Goal: Task Accomplishment & Management: Manage account settings

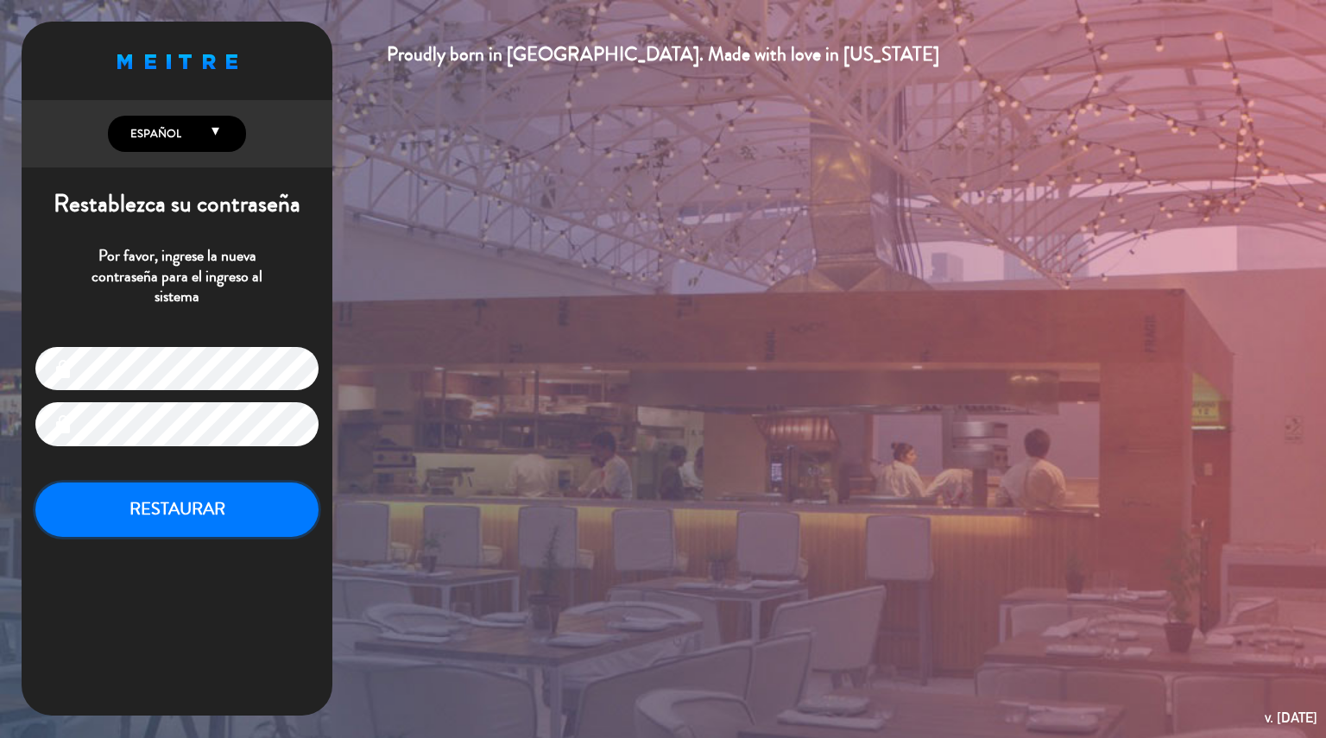
click at [98, 508] on button "RESTAURAR" at bounding box center [176, 509] width 283 height 54
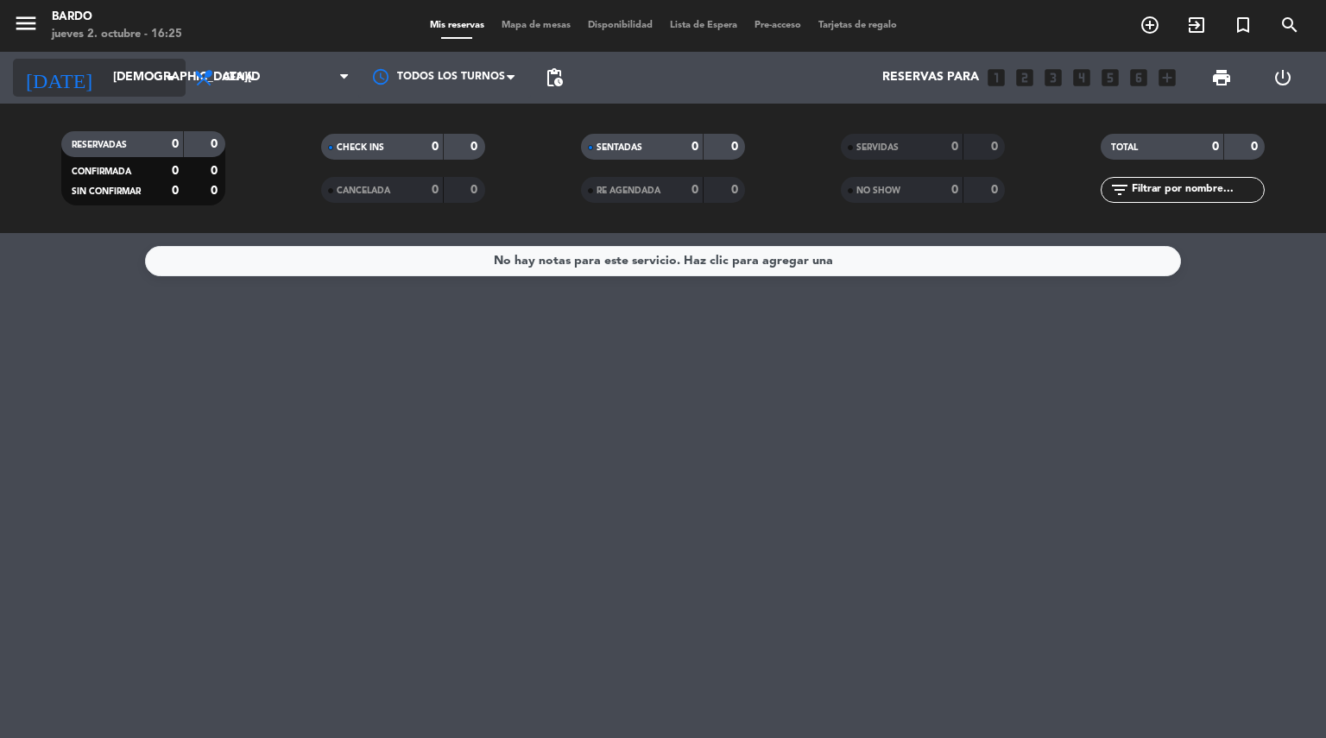
click at [171, 89] on input "[DEMOGRAPHIC_DATA][DATE]" at bounding box center [186, 77] width 164 height 31
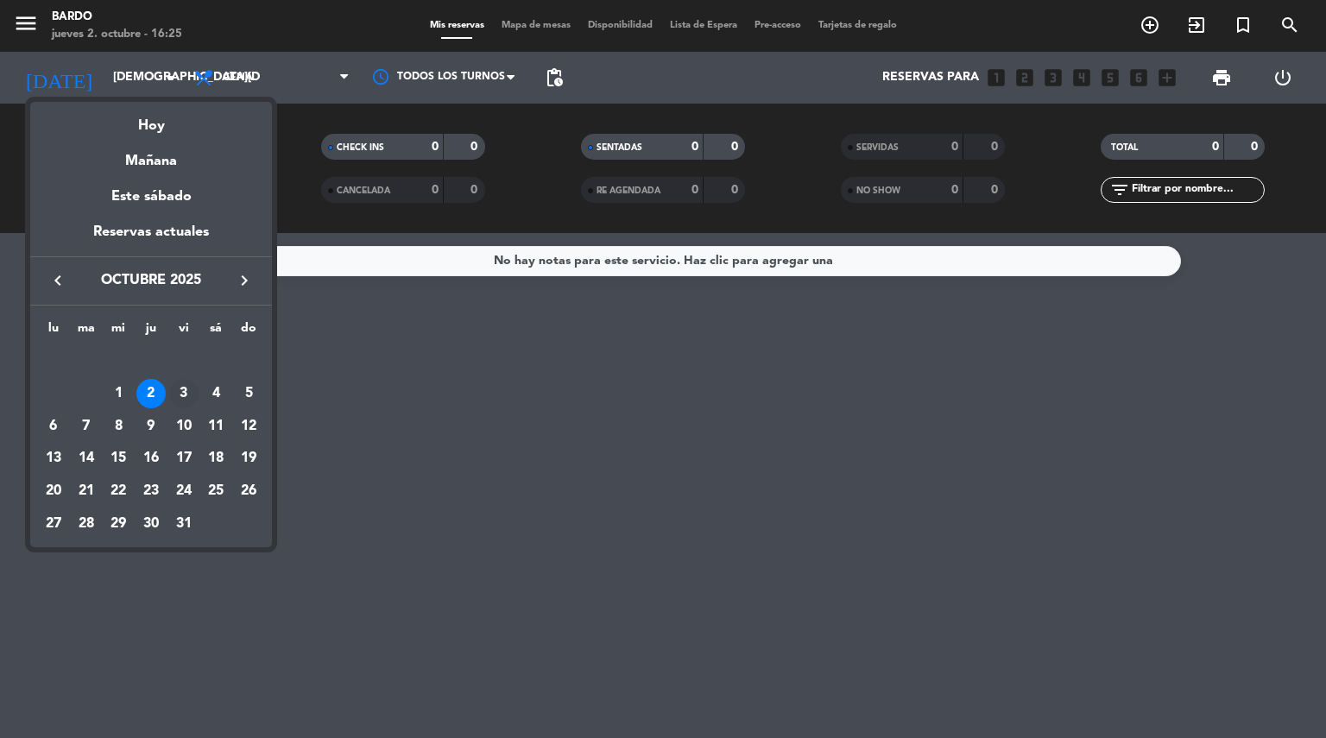
click at [186, 391] on div "3" at bounding box center [183, 393] width 29 height 29
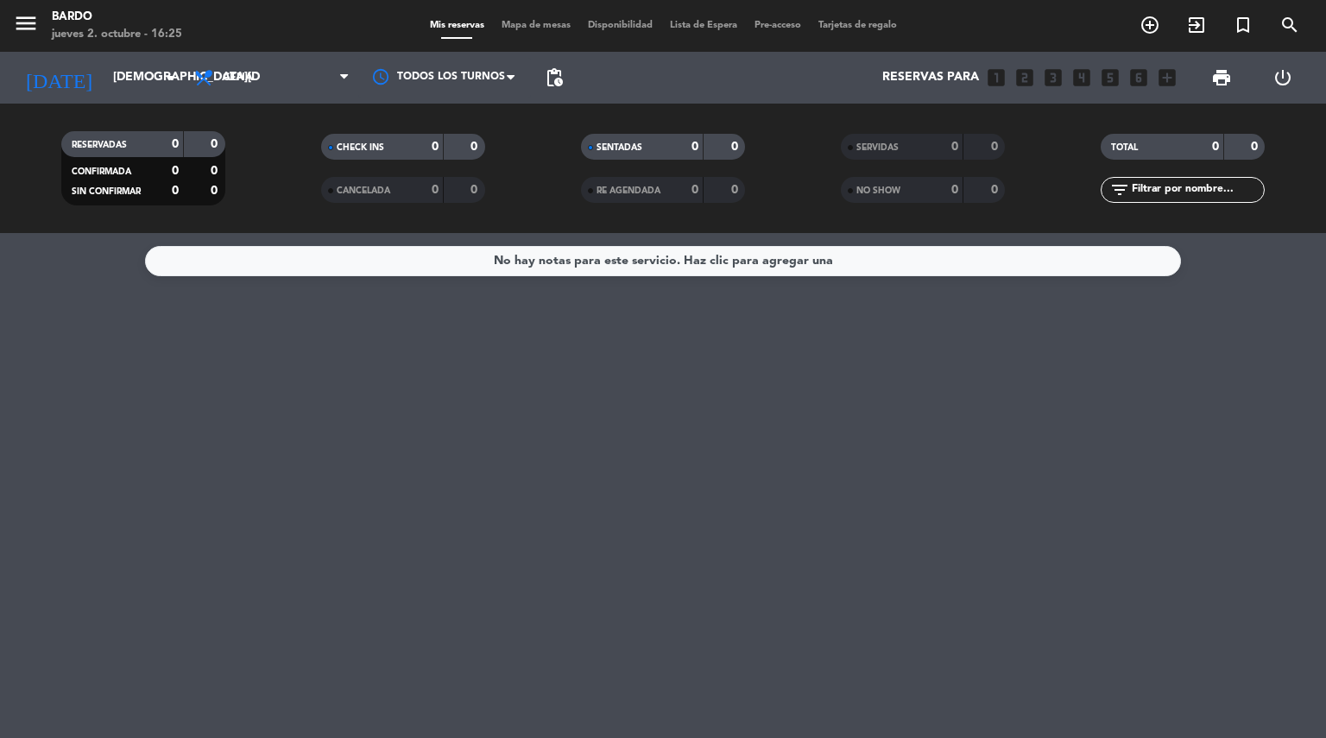
type input "[DATE]"
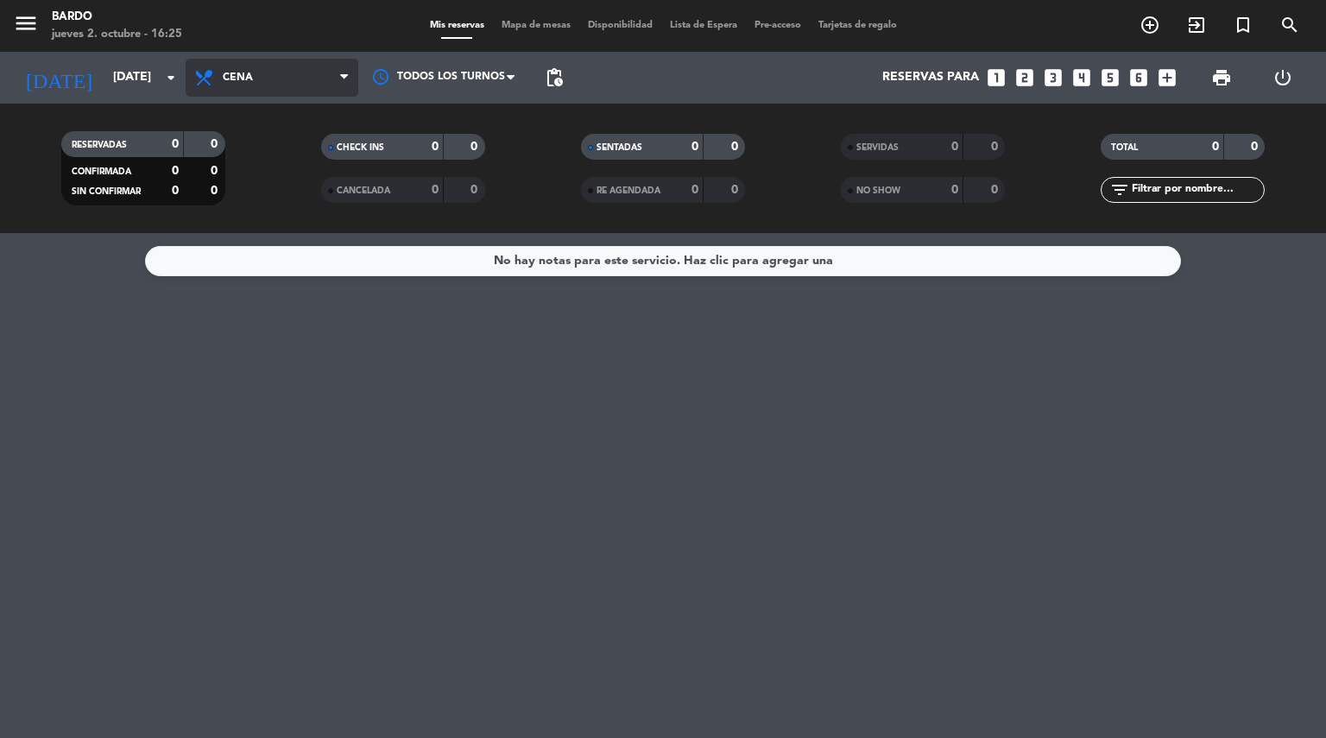
click at [323, 76] on span "Cena" at bounding box center [272, 78] width 173 height 38
click at [283, 153] on div "menu Bardo [DATE] 2. octubre - 16:25 Mis reservas Mapa de mesas Disponibilidad …" at bounding box center [663, 116] width 1326 height 233
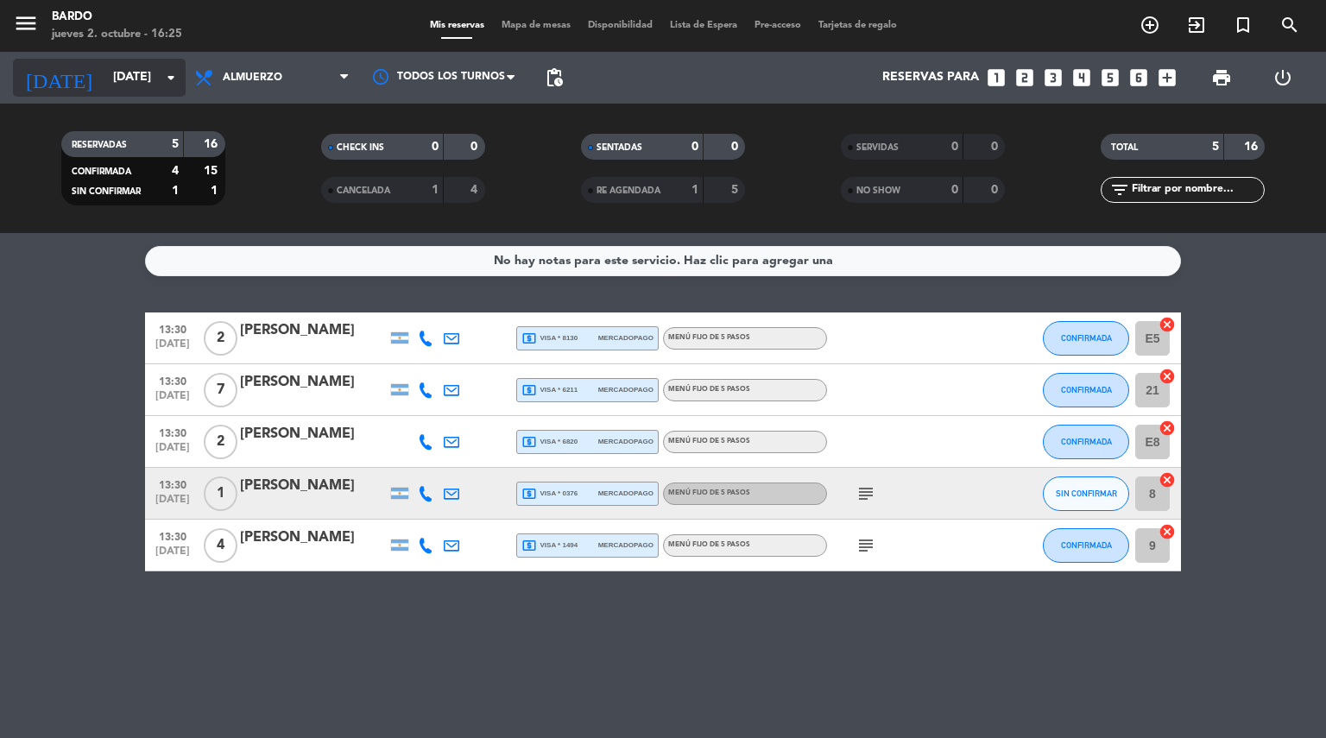
click at [169, 81] on icon "arrow_drop_down" at bounding box center [171, 77] width 21 height 21
